Goal: Book appointment/travel/reservation

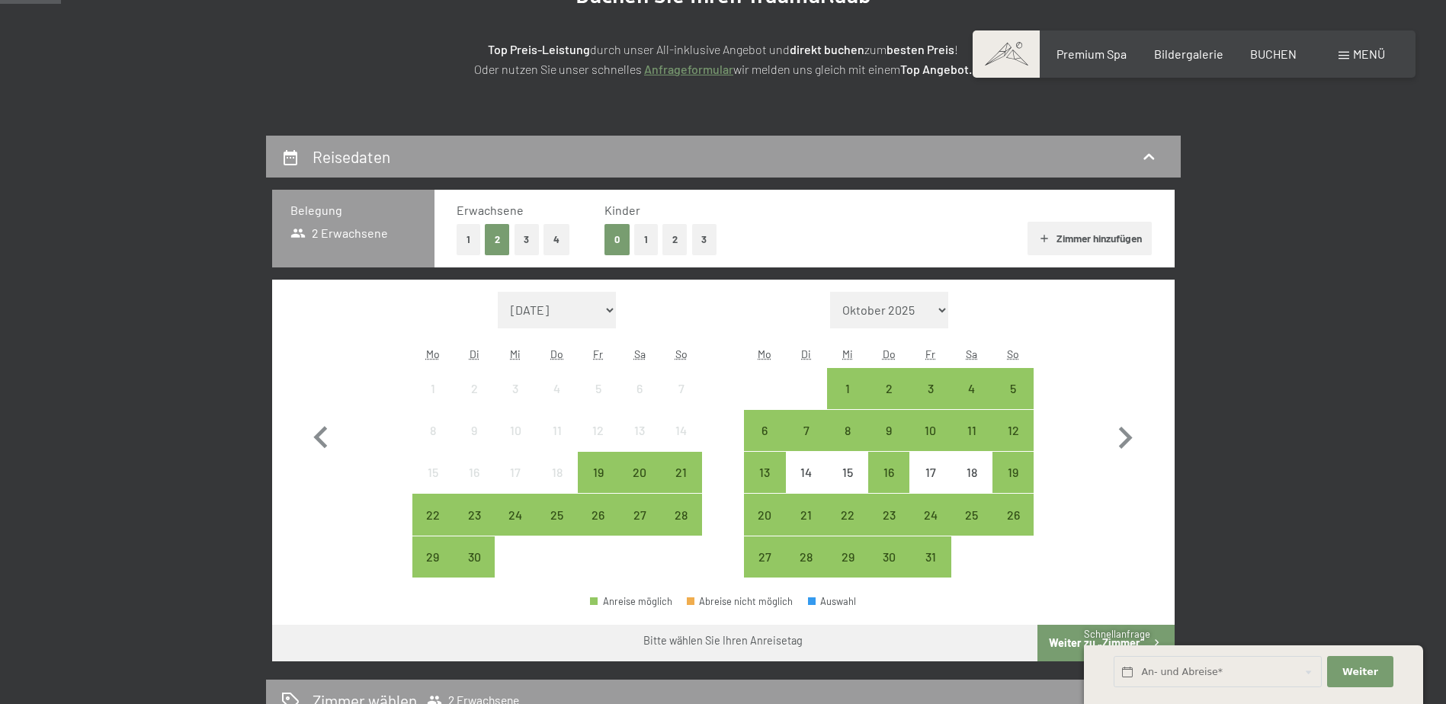
scroll to position [229, 0]
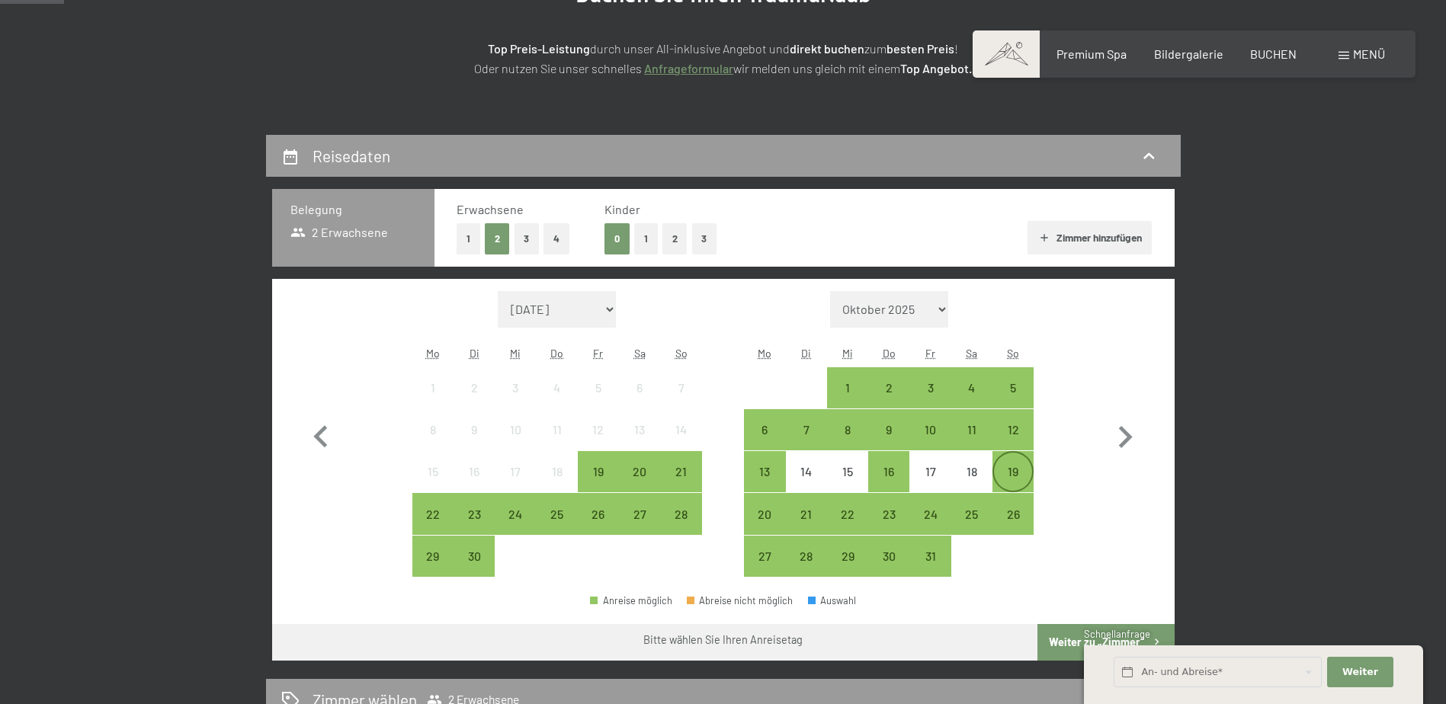
click at [1012, 473] on div "19" at bounding box center [1013, 485] width 38 height 38
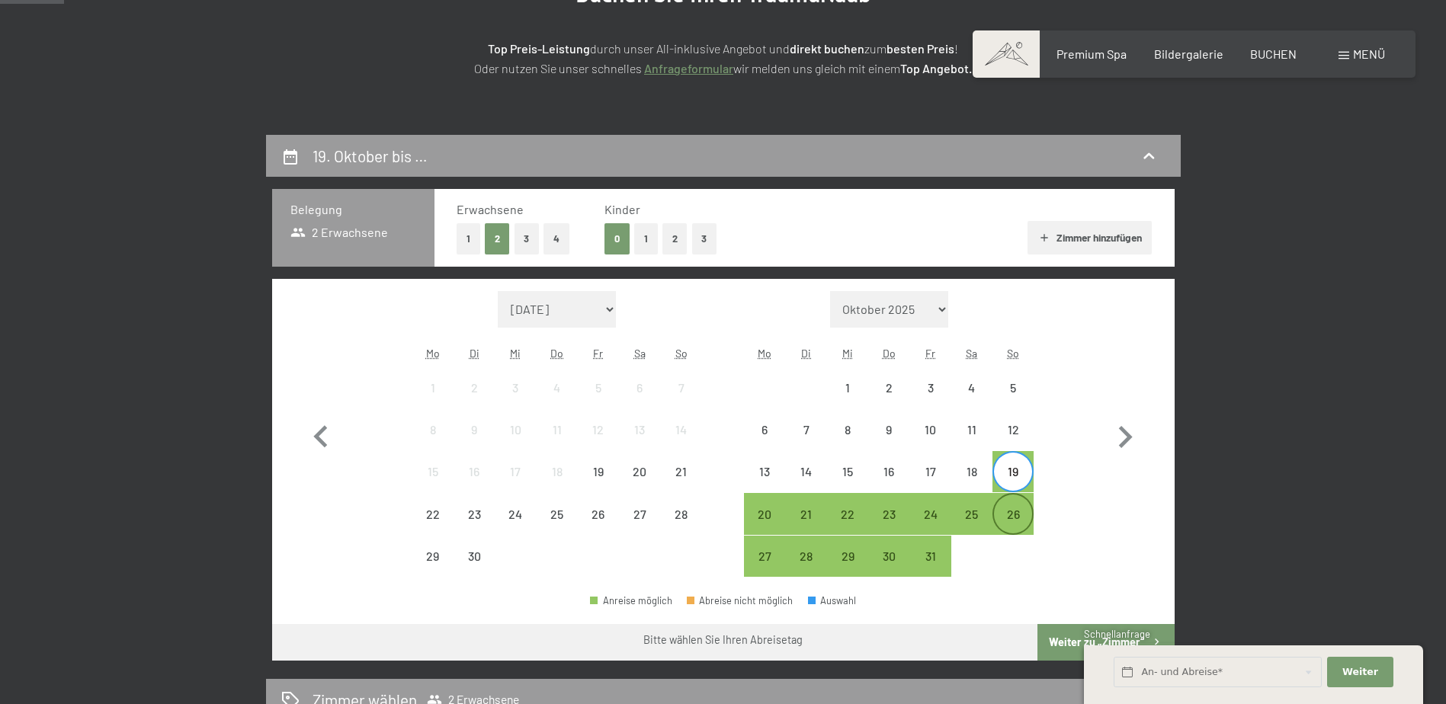
click at [1014, 508] on div "26" at bounding box center [1013, 527] width 38 height 38
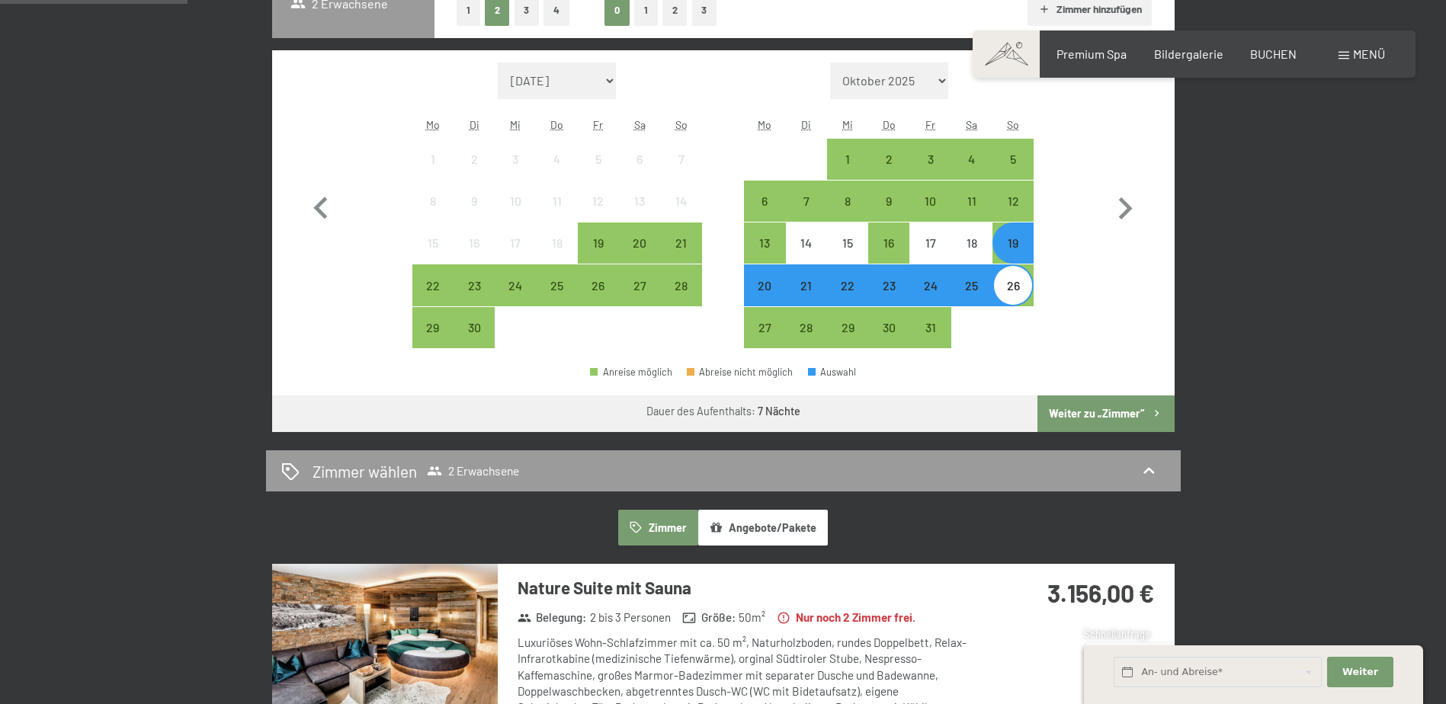
scroll to position [534, 0]
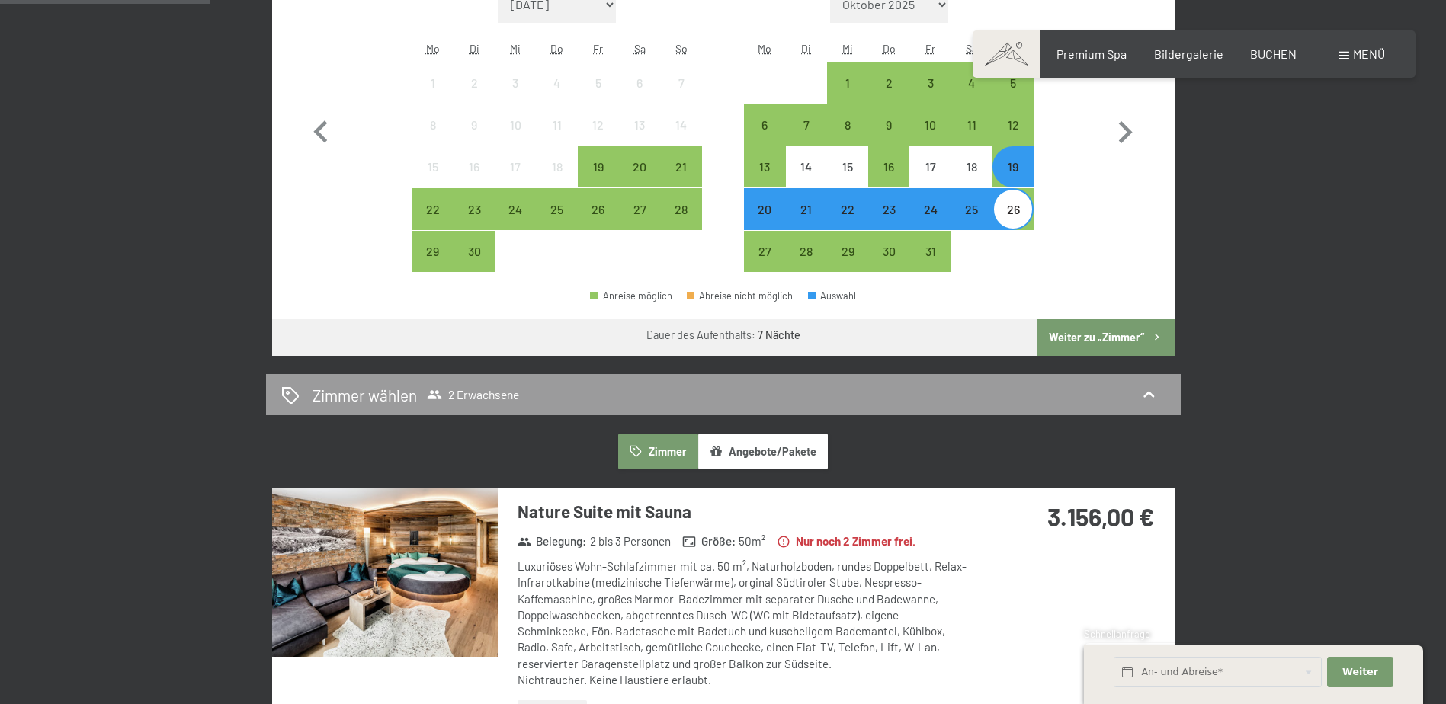
click at [1083, 335] on button "Weiter zu „Zimmer“" at bounding box center [1105, 337] width 136 height 37
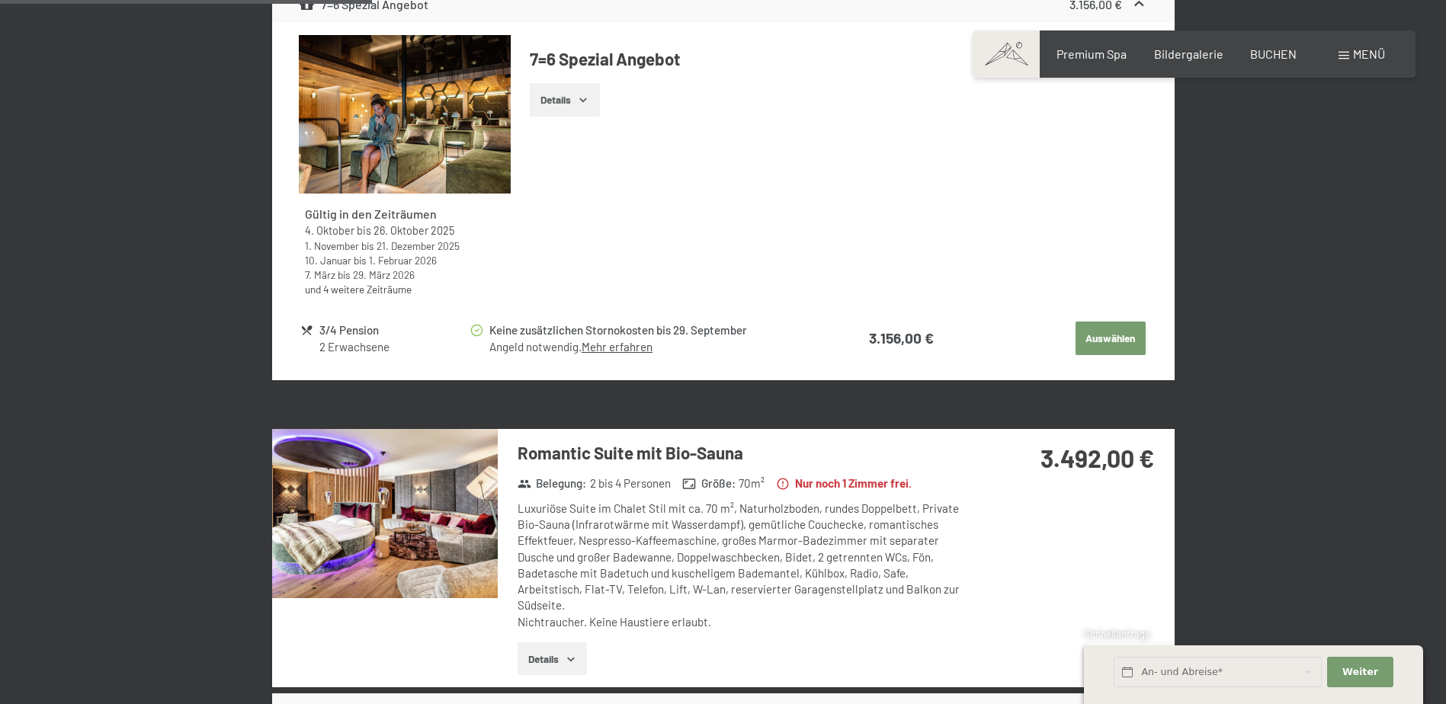
scroll to position [821, 0]
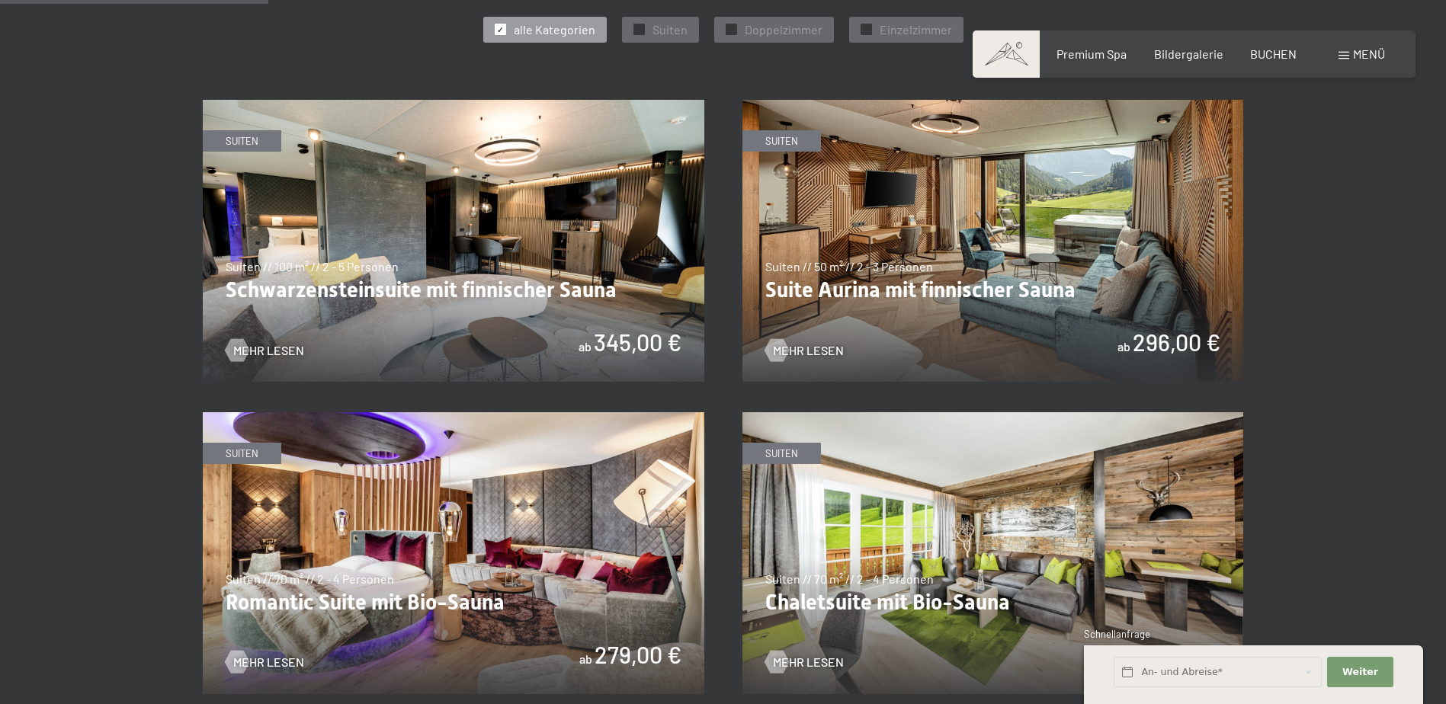
scroll to position [915, 0]
click at [899, 301] on img at bounding box center [993, 240] width 502 height 282
